Goal: Task Accomplishment & Management: Use online tool/utility

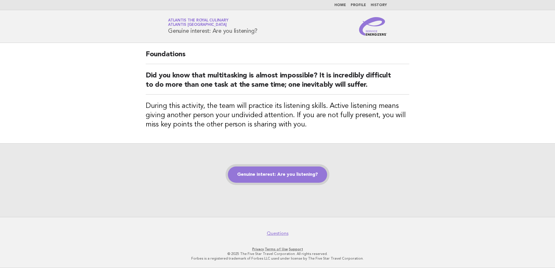
click at [258, 177] on link "Genuine interest: Are you listening?" at bounding box center [277, 174] width 99 height 16
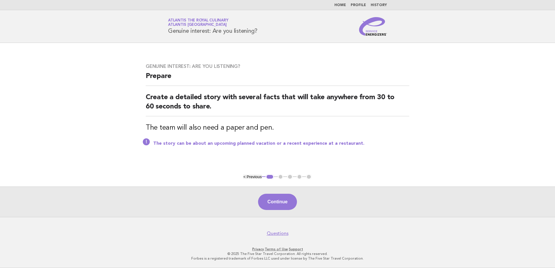
click at [284, 202] on button "Continue" at bounding box center [277, 202] width 39 height 16
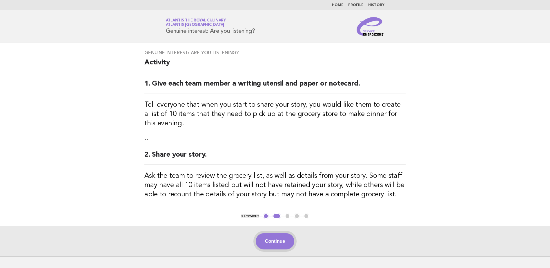
click at [274, 243] on button "Continue" at bounding box center [275, 241] width 39 height 16
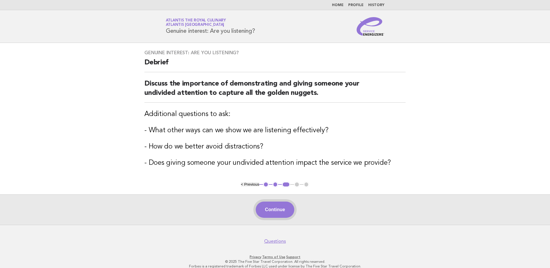
click at [278, 209] on button "Continue" at bounding box center [275, 210] width 39 height 16
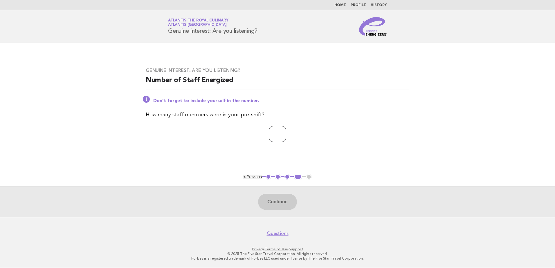
click at [273, 131] on input "number" at bounding box center [277, 134] width 17 height 16
type input "*"
click at [274, 205] on button "Continue" at bounding box center [277, 202] width 39 height 16
